Goal: Task Accomplishment & Management: Manage account settings

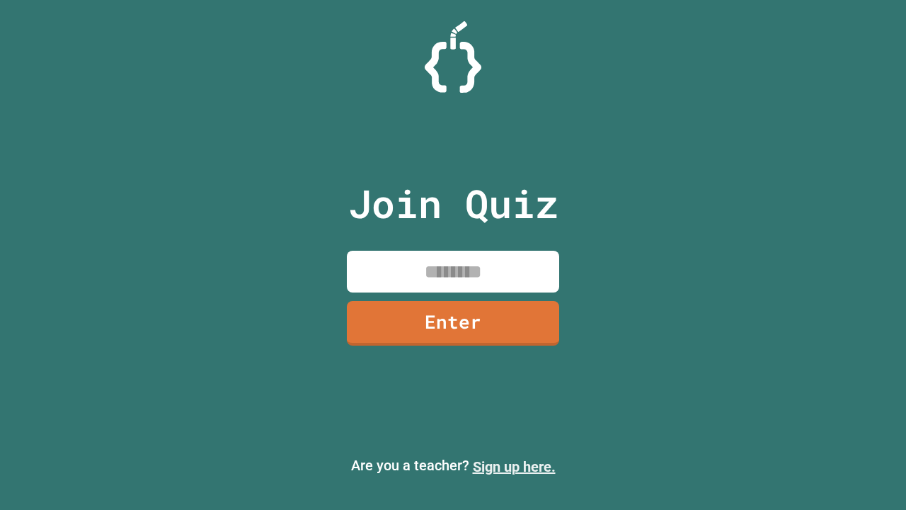
click at [514, 467] on link "Sign up here." at bounding box center [514, 466] width 83 height 17
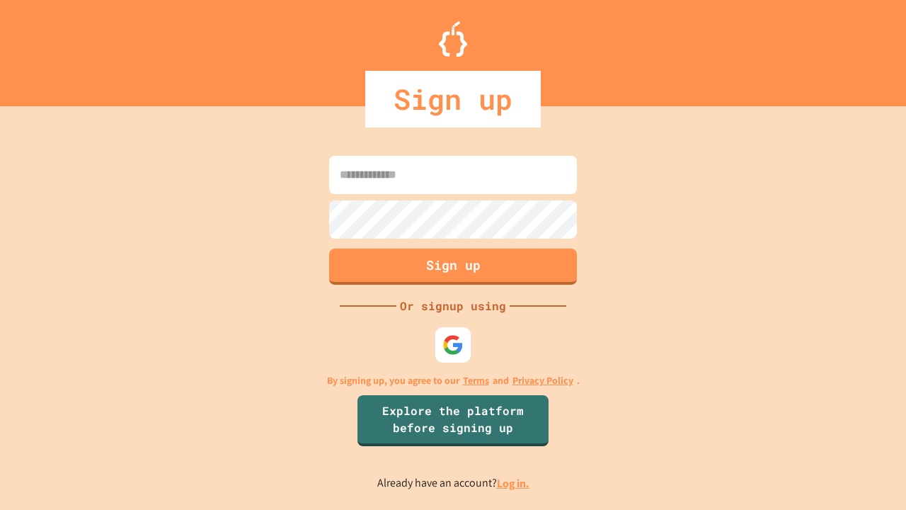
click at [514, 483] on link "Log in." at bounding box center [513, 483] width 33 height 15
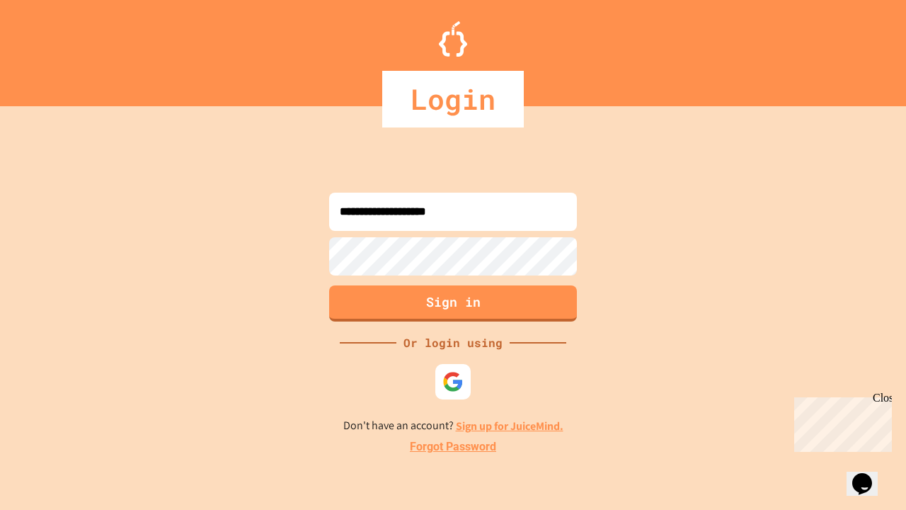
type input "**********"
